Goal: Task Accomplishment & Management: Manage account settings

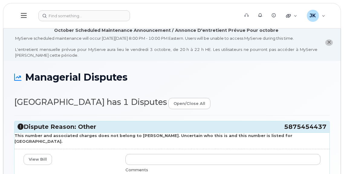
drag, startPoint x: 284, startPoint y: 126, endPoint x: 326, endPoint y: 127, distance: 42.1
click at [326, 127] on h3 "Dispute Reason: Other 5875454437" at bounding box center [172, 127] width 309 height 8
copy h3 "5875454437"
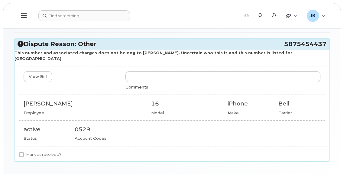
scroll to position [123, 0]
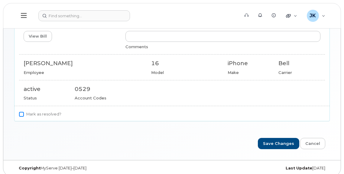
click at [22, 112] on input "Mark as resolved?" at bounding box center [21, 114] width 5 height 5
checkbox input "true"
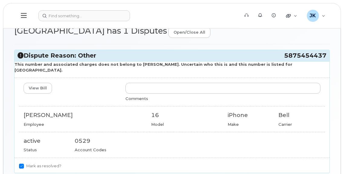
scroll to position [42, 0]
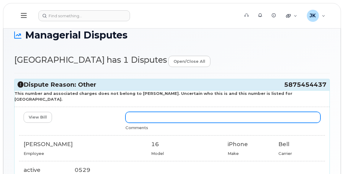
click at [153, 112] on input "text" at bounding box center [223, 117] width 195 height 11
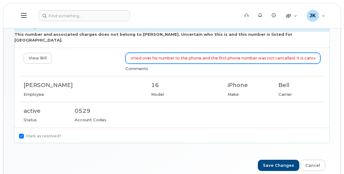
scroll to position [123, 0]
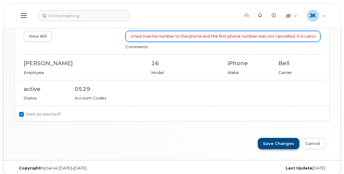
type input "Hi Parkallen School, This phone is now in the process of being cancelled. Bell …"
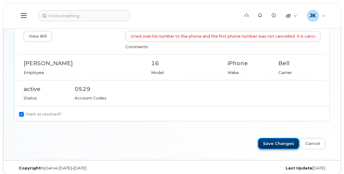
click at [277, 138] on input "Save Changes" at bounding box center [278, 143] width 41 height 11
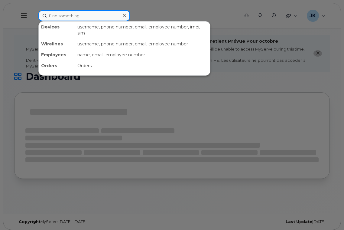
click at [87, 17] on input at bounding box center [84, 15] width 92 height 11
paste input "5875454437"
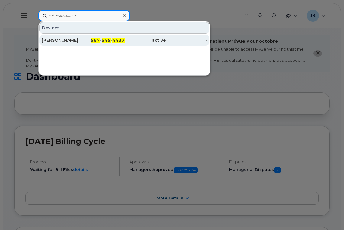
type input "5875454437"
click at [58, 40] on div "Angus Hossack" at bounding box center [62, 40] width 41 height 6
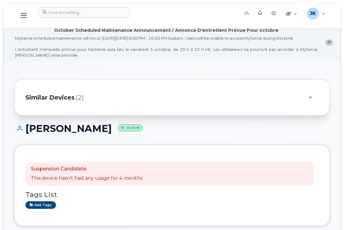
drag, startPoint x: 26, startPoint y: 129, endPoint x: 103, endPoint y: 130, distance: 77.2
click at [103, 130] on h1 "Angus Hossack Active" at bounding box center [172, 128] width 316 height 11
copy h1 "[PERSON_NAME]"
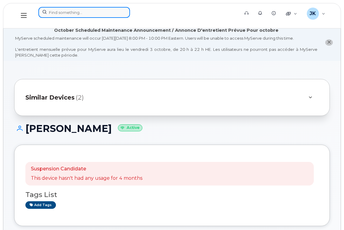
click at [67, 9] on input at bounding box center [84, 12] width 92 height 11
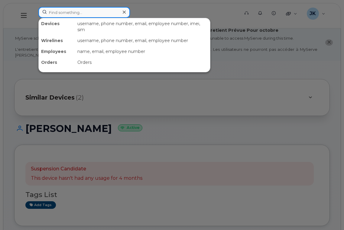
paste input "[PERSON_NAME]"
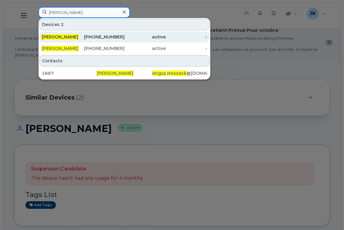
type input "[PERSON_NAME]"
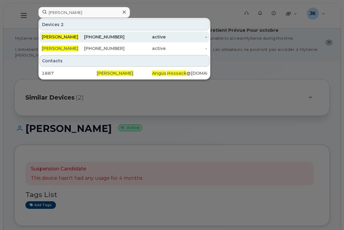
click at [62, 37] on span "[PERSON_NAME]" at bounding box center [60, 36] width 37 height 5
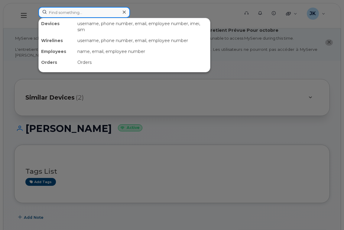
click at [65, 11] on input at bounding box center [84, 12] width 92 height 11
paste input "[PERSON_NAME]"
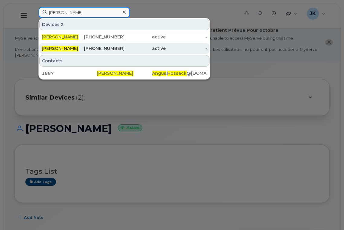
type input "[PERSON_NAME]"
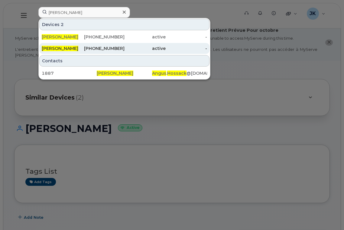
click at [66, 49] on span "[PERSON_NAME]" at bounding box center [60, 48] width 37 height 5
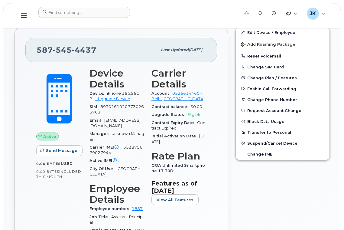
scroll to position [225, 0]
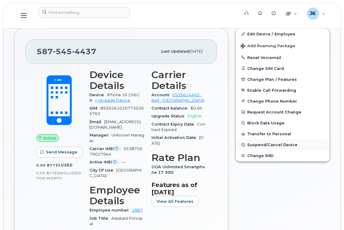
click at [267, 144] on span "Suspend/Cancel Device" at bounding box center [273, 145] width 50 height 5
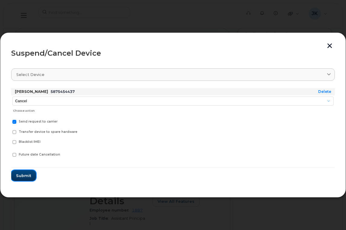
click at [20, 175] on span "Submit" at bounding box center [23, 176] width 15 height 6
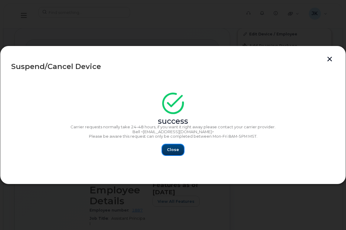
click at [176, 150] on span "Close" at bounding box center [173, 150] width 12 height 6
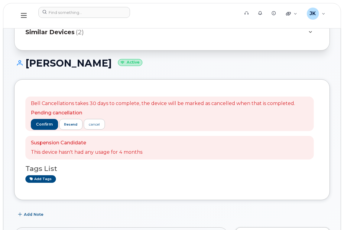
scroll to position [121, 0]
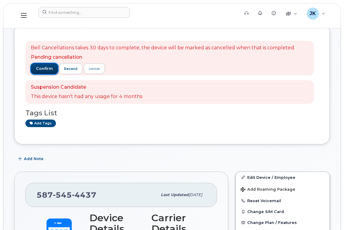
click at [40, 69] on span "confirm" at bounding box center [44, 68] width 17 height 5
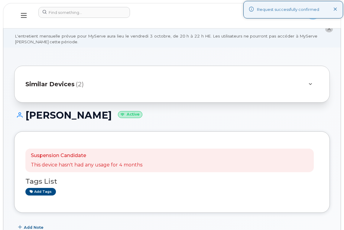
scroll to position [0, 0]
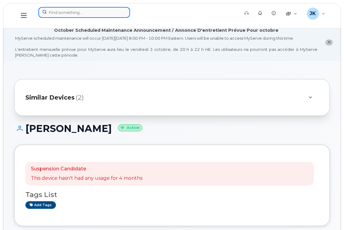
click at [79, 13] on input at bounding box center [84, 12] width 92 height 11
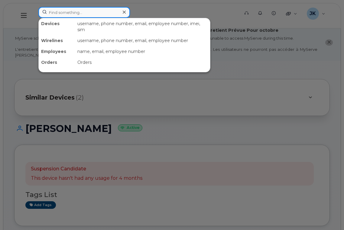
paste input "Elaine Foote"
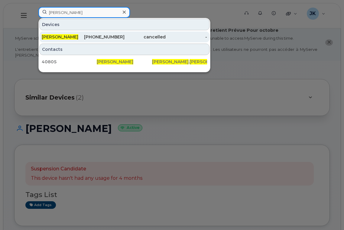
type input "Elaine Foote"
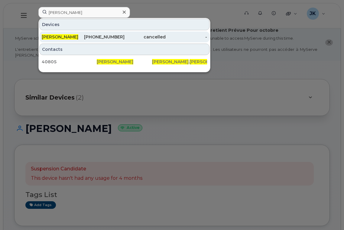
click at [61, 36] on span "Elaine Foote" at bounding box center [60, 36] width 37 height 5
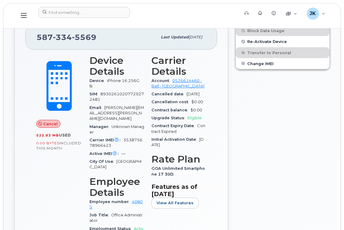
scroll to position [237, 0]
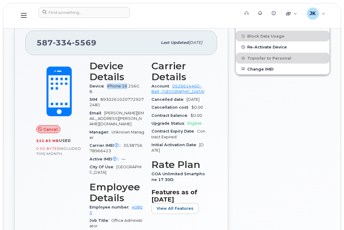
drag, startPoint x: 128, startPoint y: 86, endPoint x: 107, endPoint y: 86, distance: 20.9
click at [107, 86] on span "iPhone 16 256GB" at bounding box center [115, 89] width 50 height 10
copy span "iPhone 16"
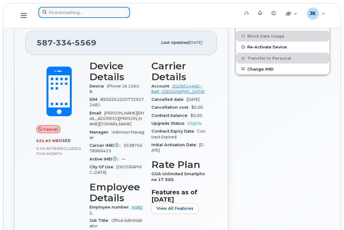
click at [100, 14] on input at bounding box center [84, 12] width 92 height 11
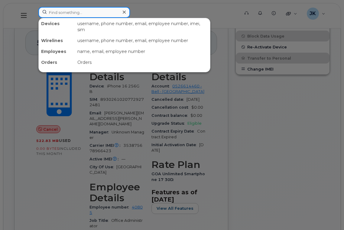
paste input "[PERSON_NAME]"
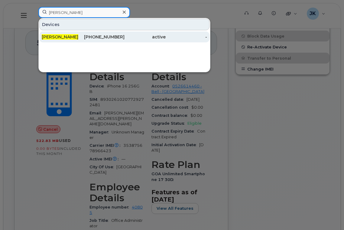
type input "Abby Makin"
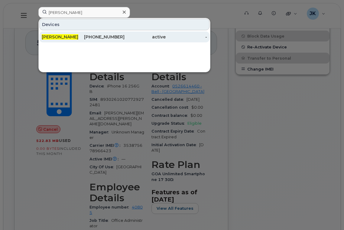
click at [49, 35] on span "Abby Makin" at bounding box center [60, 36] width 37 height 5
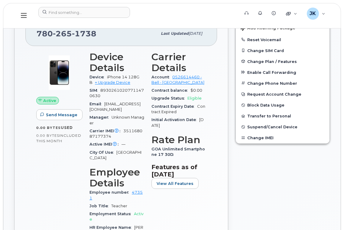
scroll to position [161, 0]
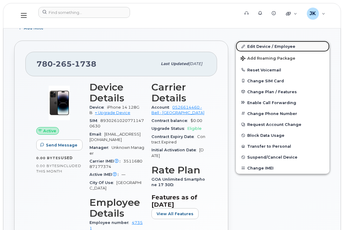
click at [264, 45] on link "Edit Device / Employee" at bounding box center [283, 46] width 94 height 11
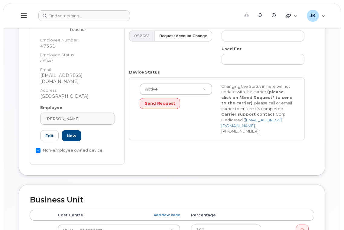
scroll to position [242, 0]
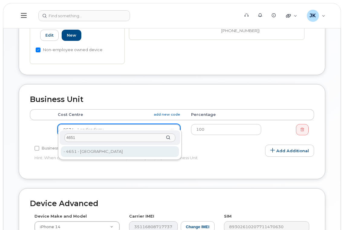
type input "4651"
drag, startPoint x: 92, startPoint y: 152, endPoint x: 113, endPoint y: 148, distance: 21.3
type input "29855"
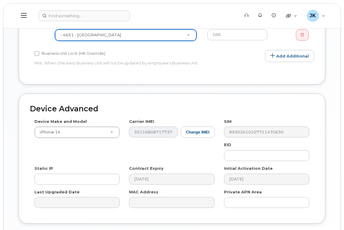
scroll to position [375, 0]
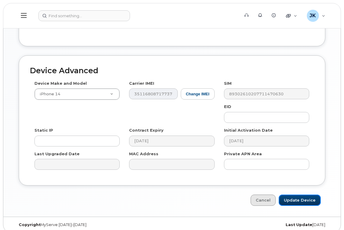
drag, startPoint x: 304, startPoint y: 195, endPoint x: 274, endPoint y: 195, distance: 30.9
click at [304, 195] on input "Update Device" at bounding box center [300, 200] width 42 height 11
type input "Saving..."
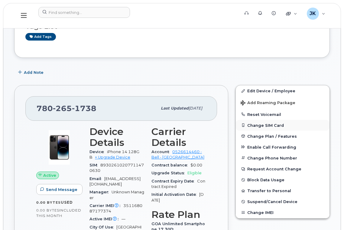
scroll to position [121, 0]
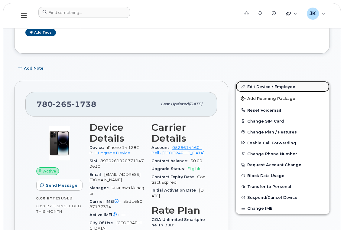
click at [259, 86] on link "Edit Device / Employee" at bounding box center [283, 86] width 94 height 11
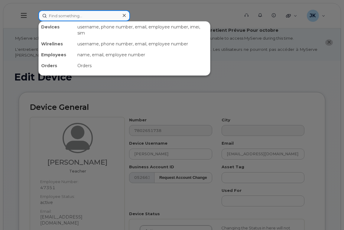
click at [91, 17] on input at bounding box center [84, 15] width 92 height 11
paste input "5875457577"
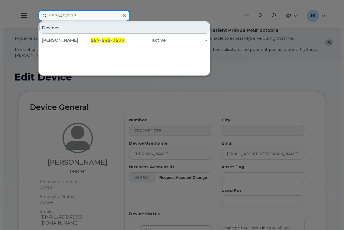
click at [73, 13] on input "5875457577" at bounding box center [84, 15] width 92 height 11
drag, startPoint x: 89, startPoint y: 17, endPoint x: 32, endPoint y: 20, distance: 57.0
click at [34, 20] on div "5875457577 Devices [PERSON_NAME] 587 - 545 - 7577 active -" at bounding box center [137, 15] width 207 height 11
paste input ".337.1854"
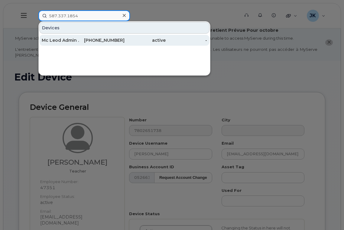
type input "587.337.1854"
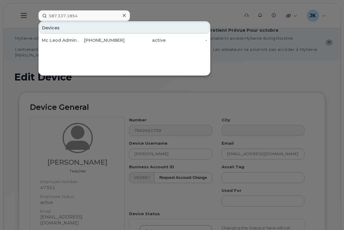
drag, startPoint x: 68, startPoint y: 41, endPoint x: 72, endPoint y: 46, distance: 6.7
click at [68, 41] on div "Mc Leod Admin ." at bounding box center [62, 40] width 41 height 6
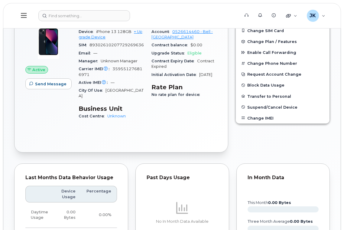
scroll to position [125, 0]
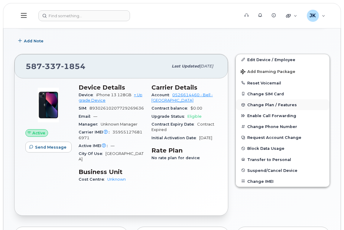
click at [257, 105] on span "Change Plan / Features" at bounding box center [273, 105] width 50 height 5
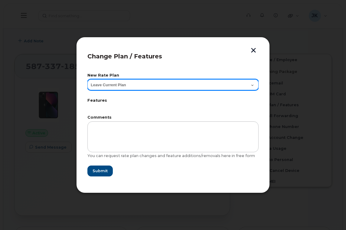
click at [252, 85] on select "Leave Current Plan GOA Unlimited Smartphone 17 GOA-Voice Plan 5 30D Government …" at bounding box center [172, 84] width 171 height 11
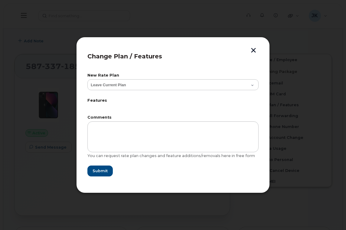
click at [215, 49] on header "Change Plan / Features" at bounding box center [172, 58] width 171 height 20
click at [254, 50] on button "button" at bounding box center [253, 51] width 9 height 6
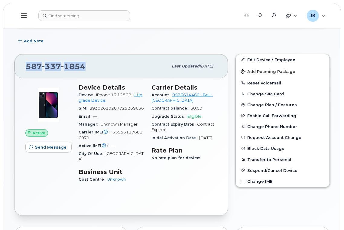
drag, startPoint x: 85, startPoint y: 67, endPoint x: 26, endPoint y: 67, distance: 59.0
click at [26, 67] on div "587 337 1854" at bounding box center [97, 66] width 143 height 13
copy span "587 337 1854"
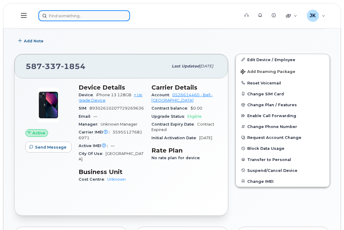
click at [59, 16] on input at bounding box center [84, 15] width 92 height 11
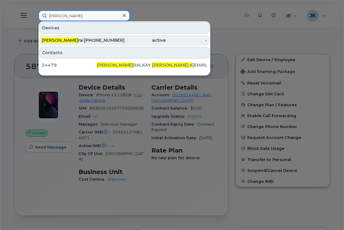
type input "jayson k"
click at [64, 40] on div "Jayson K ralkay" at bounding box center [62, 40] width 41 height 6
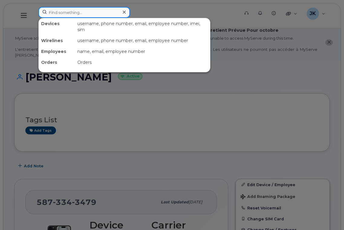
click at [93, 14] on input at bounding box center [84, 12] width 92 height 11
paste input "5873371854"
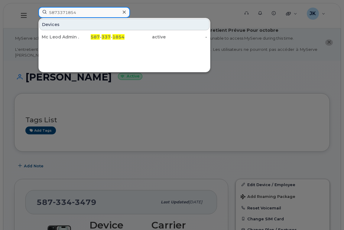
type input "5873371854"
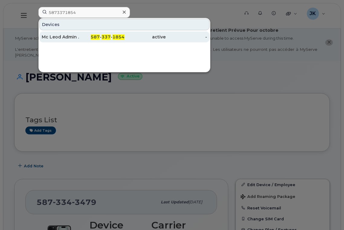
click at [69, 36] on div "Mc Leod Admin ." at bounding box center [62, 37] width 41 height 6
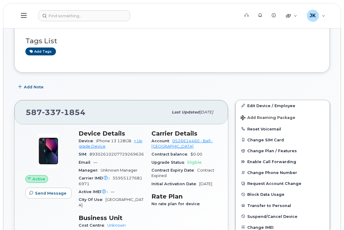
scroll to position [161, 0]
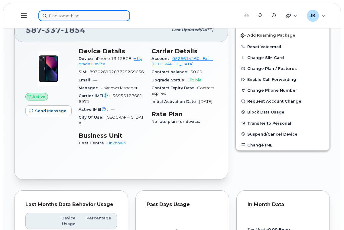
click at [102, 16] on input at bounding box center [84, 15] width 92 height 11
paste input "7802716371"
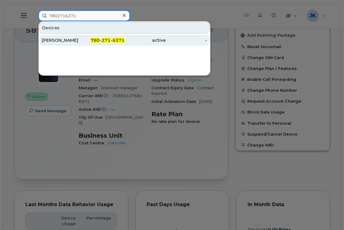
type input "7802716371"
click at [68, 38] on div "Mohamed Hussein" at bounding box center [62, 40] width 41 height 6
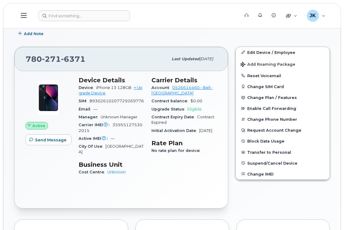
scroll to position [121, 0]
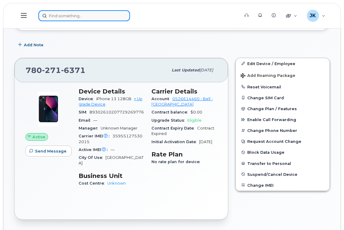
click at [83, 15] on input at bounding box center [84, 15] width 92 height 11
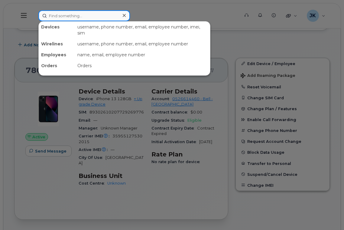
paste input "5873371854"
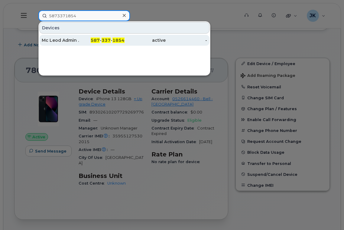
type input "5873371854"
click at [59, 41] on div "Mc Leod Admin ." at bounding box center [62, 40] width 41 height 6
